Goal: Task Accomplishment & Management: Complete application form

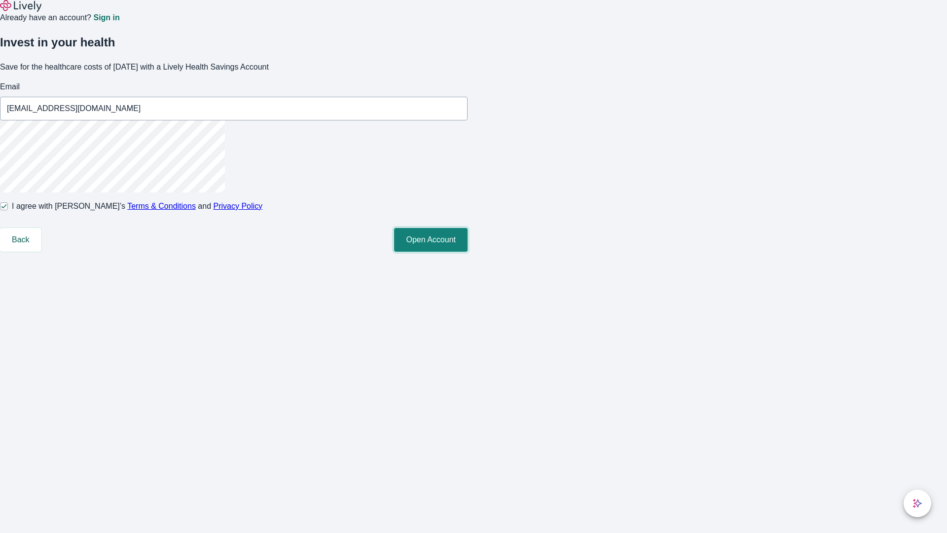
click at [468, 252] on button "Open Account" at bounding box center [430, 240] width 73 height 24
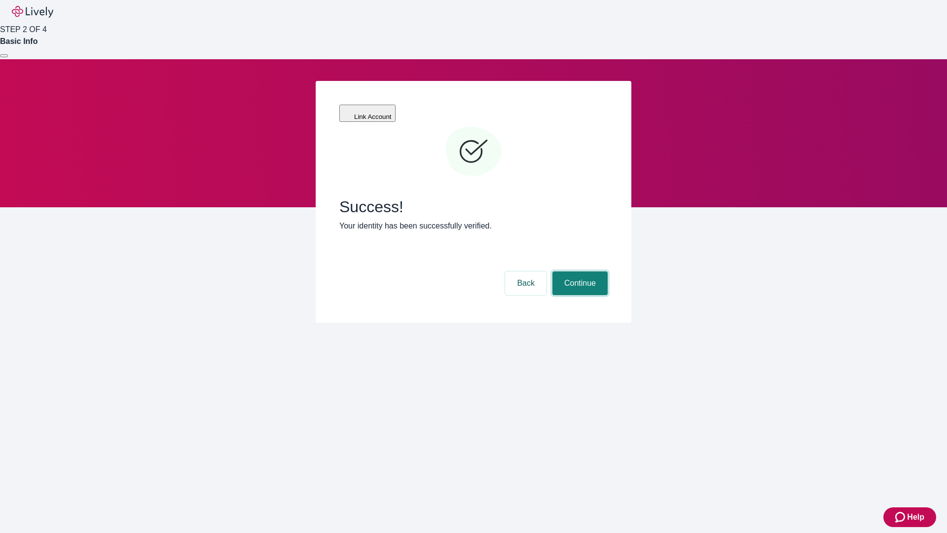
click at [579, 271] on button "Continue" at bounding box center [579, 283] width 55 height 24
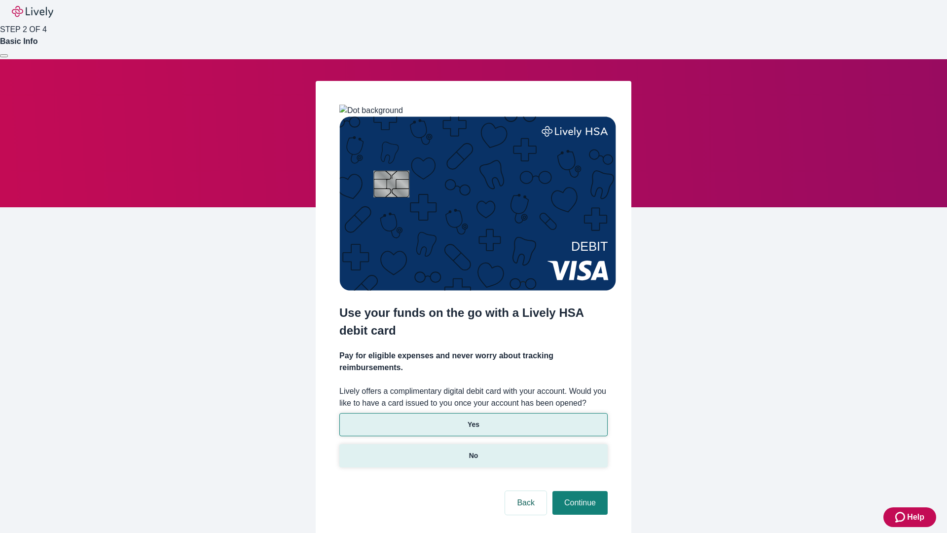
click at [473, 450] on p "No" at bounding box center [473, 455] width 9 height 10
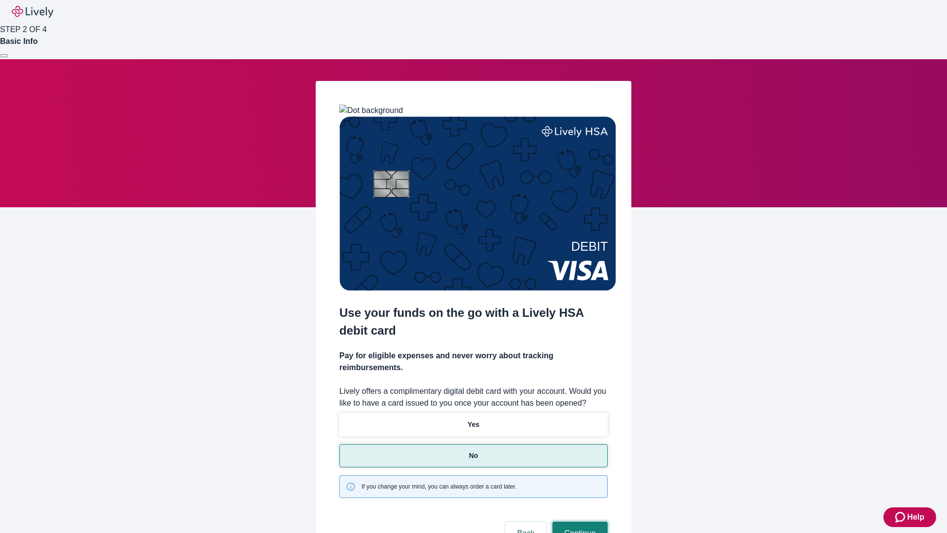
click at [579, 521] on button "Continue" at bounding box center [579, 533] width 55 height 24
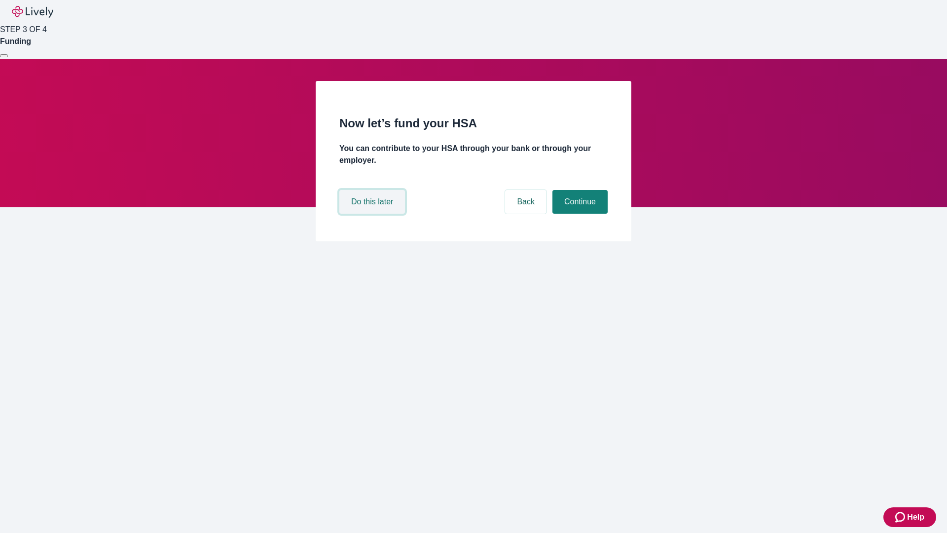
click at [373, 214] on button "Do this later" at bounding box center [372, 202] width 66 height 24
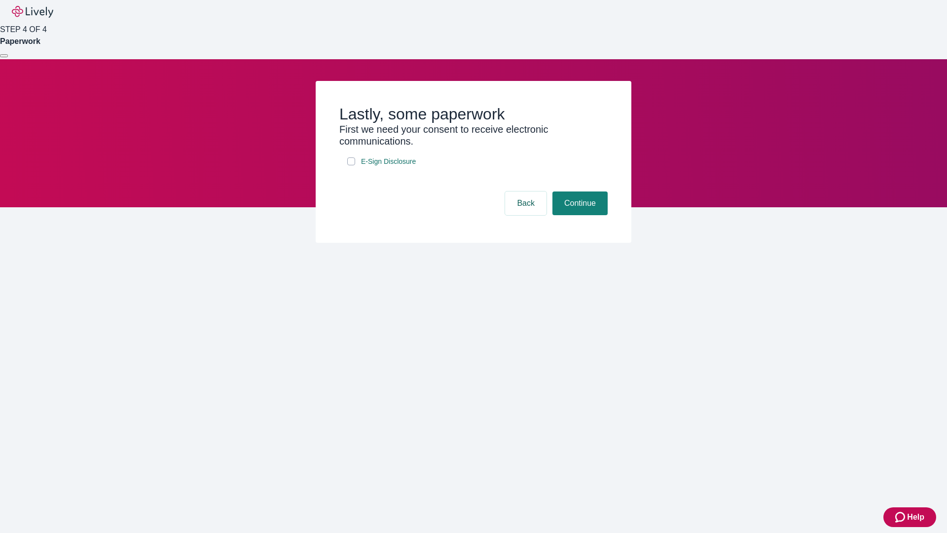
click at [351, 165] on input "E-Sign Disclosure" at bounding box center [351, 161] width 8 height 8
checkbox input "true"
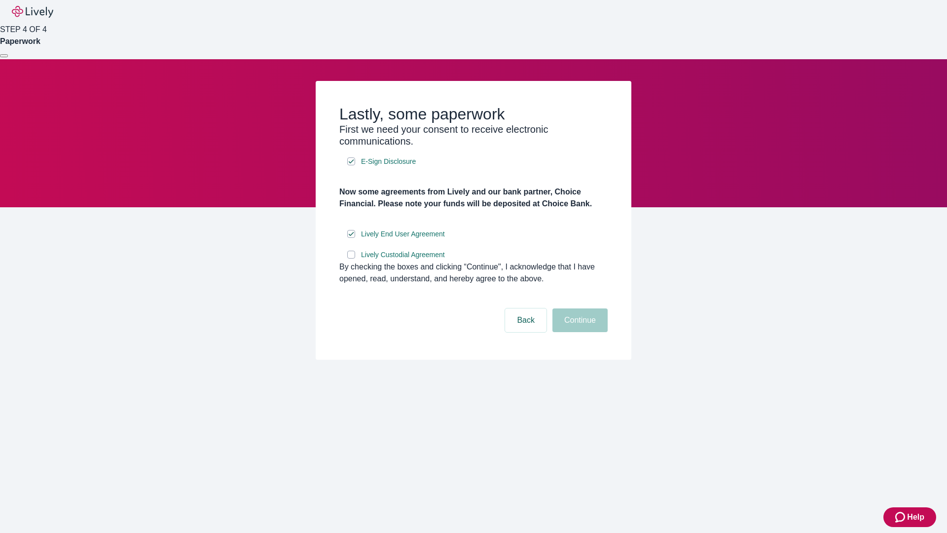
click at [351, 258] on input "Lively Custodial Agreement" at bounding box center [351, 255] width 8 height 8
checkbox input "true"
click at [579, 332] on button "Continue" at bounding box center [579, 320] width 55 height 24
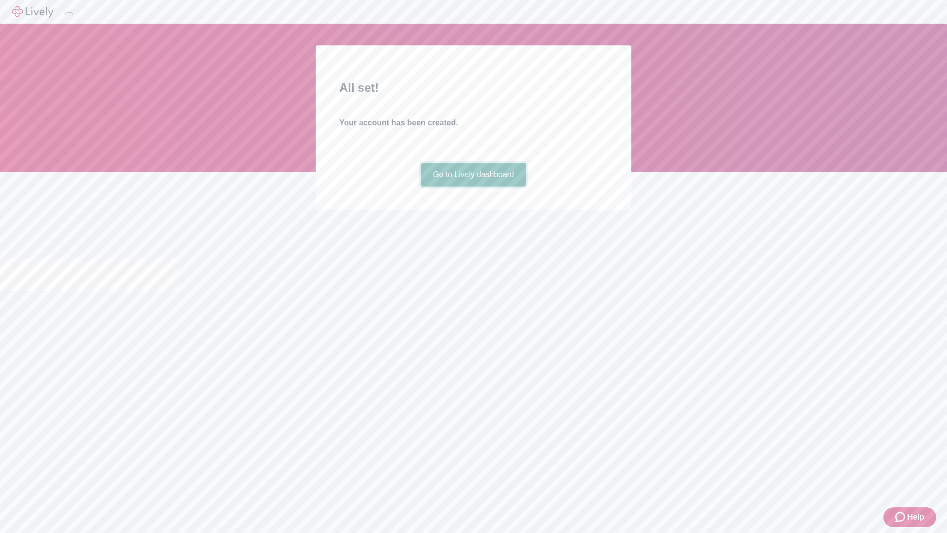
click at [473, 186] on link "Go to Lively dashboard" at bounding box center [473, 175] width 105 height 24
